Goal: Transaction & Acquisition: Purchase product/service

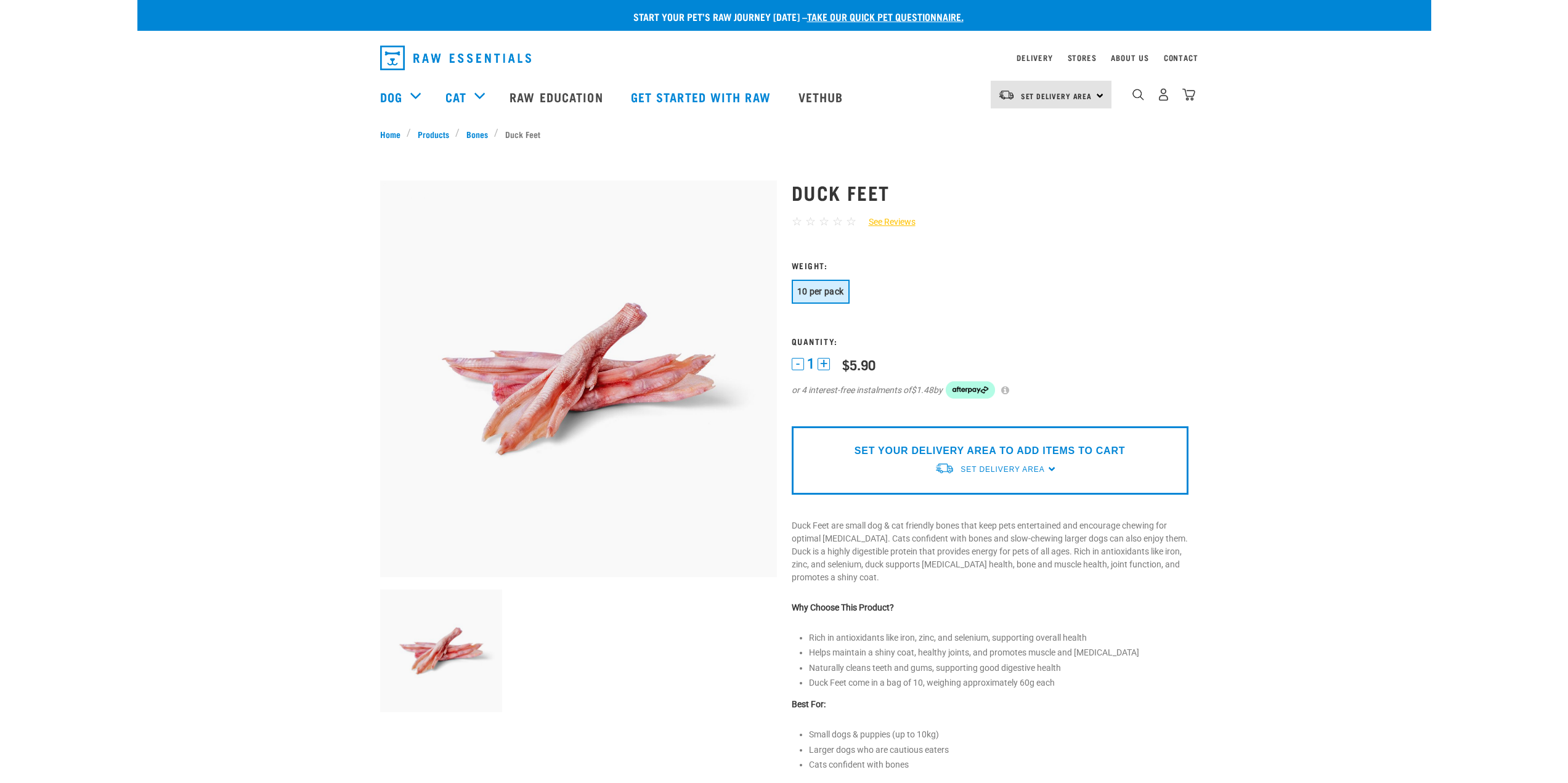
click at [821, 362] on button "+" at bounding box center [824, 364] width 12 height 12
click at [923, 525] on p "Duck Feet are small dog & cat friendly bones that keep pets entertained and enc…" at bounding box center [990, 551] width 396 height 64
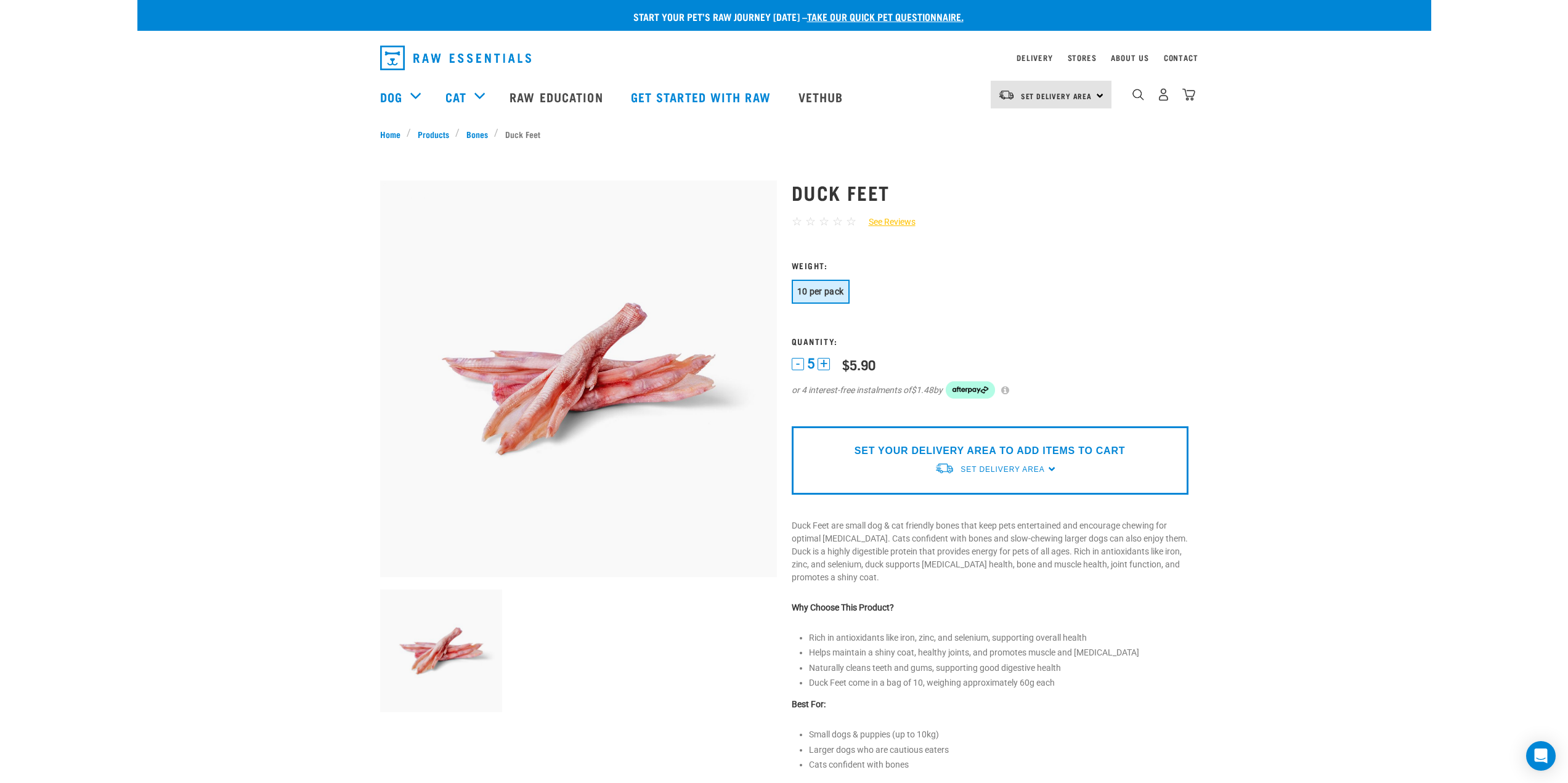
click at [790, 360] on div "Duck Feet ☆ ☆ ☆ ☆ ☆ See Reviews" at bounding box center [990, 551] width 411 height 774
click at [795, 366] on button "-" at bounding box center [798, 364] width 12 height 12
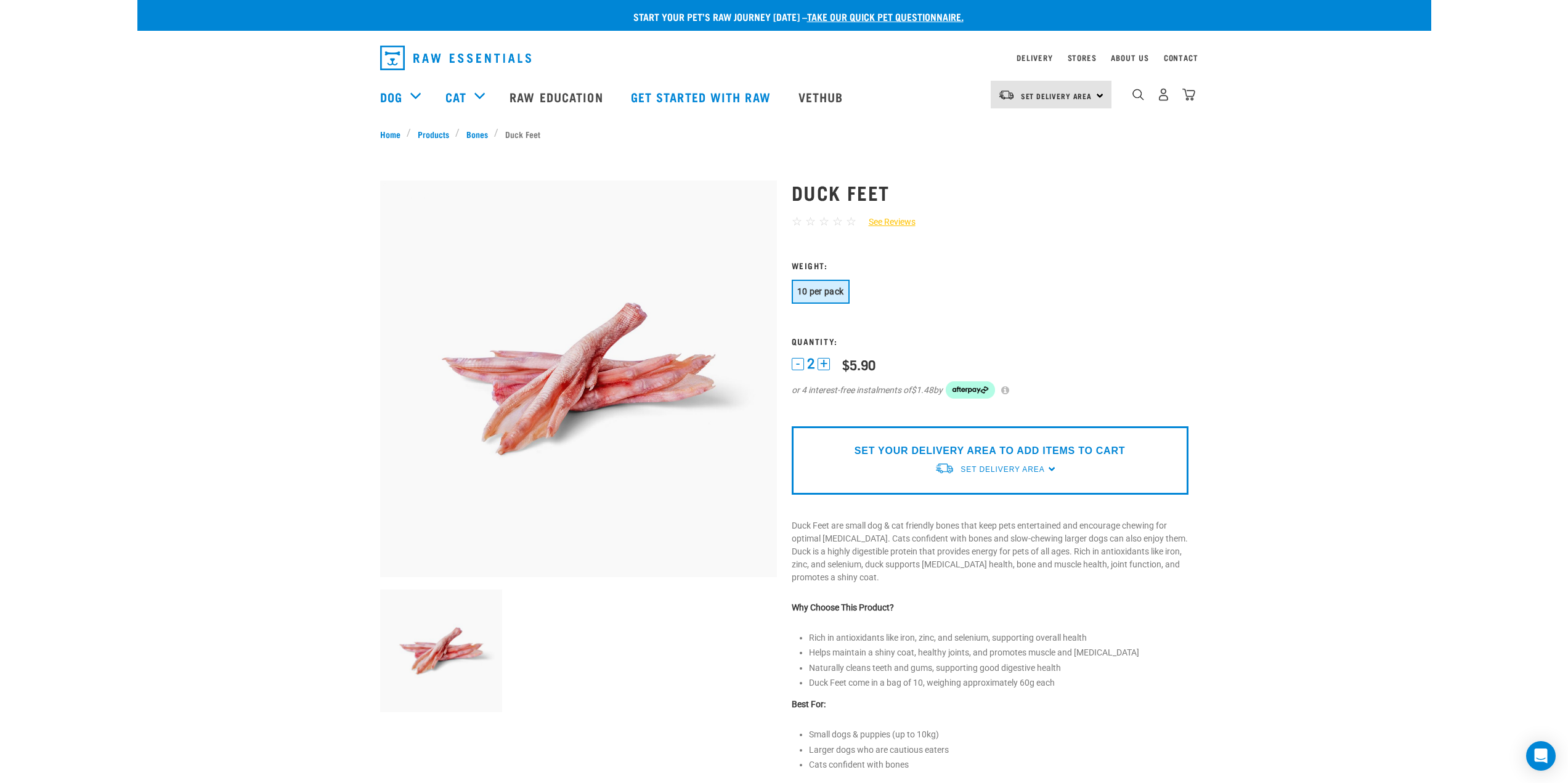
click at [795, 366] on button "-" at bounding box center [798, 364] width 12 height 12
